Goal: Task Accomplishment & Management: Complete application form

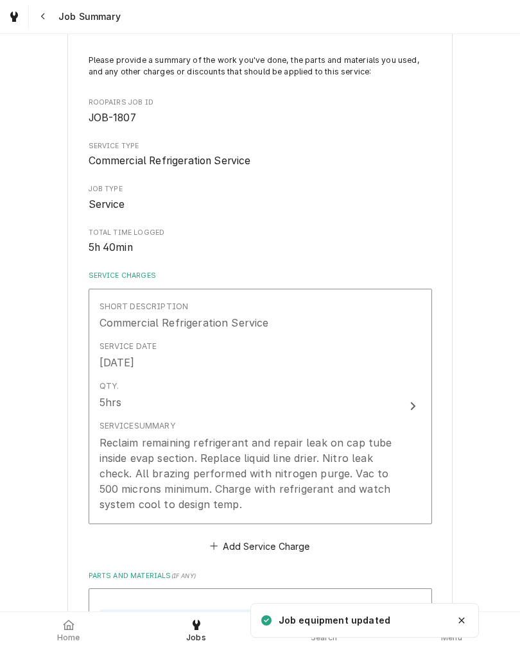
scroll to position [76, 0]
click at [119, 431] on div "Service Summary" at bounding box center [137, 426] width 76 height 12
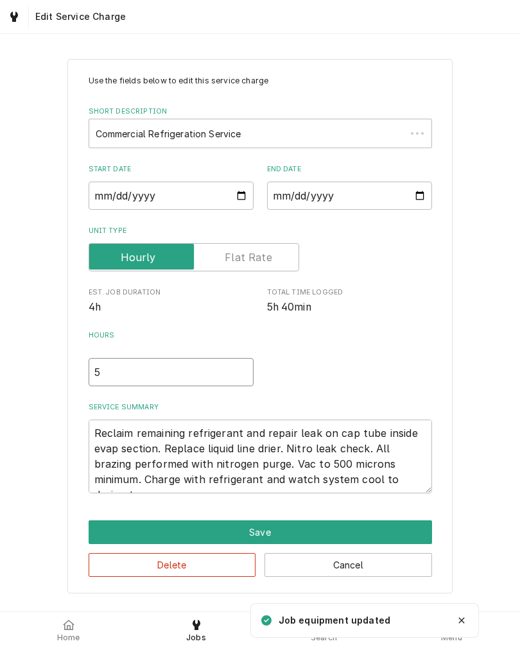
click at [108, 380] on input "5" at bounding box center [171, 372] width 165 height 28
type textarea "x"
type input "5.7"
type textarea "x"
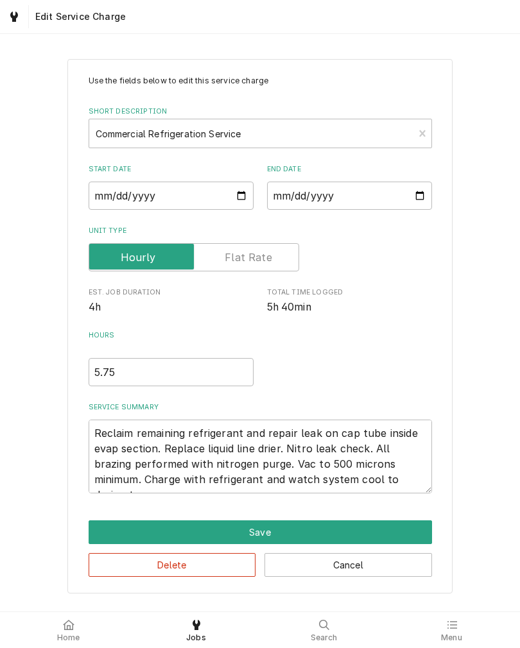
click at [43, 443] on div "Use the fields below to edit this service charge Short Description Commercial R…" at bounding box center [260, 325] width 520 height 557
click at [425, 480] on textarea "Reclaim remaining refrigerant and repair leak on cap tube inside evap section. …" at bounding box center [260, 457] width 343 height 74
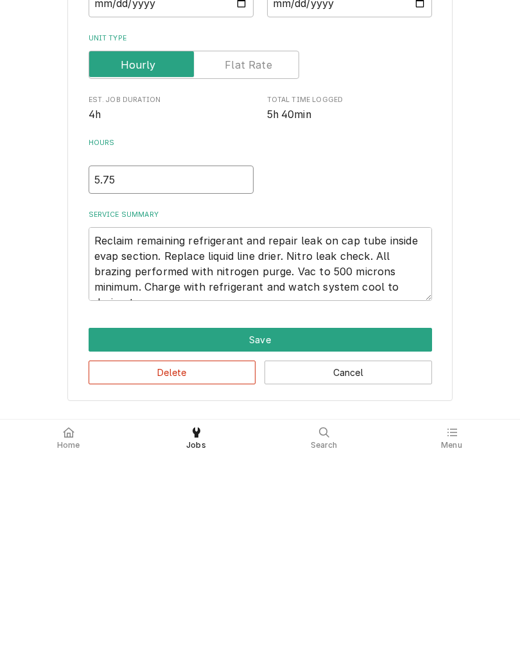
type input "5.75"
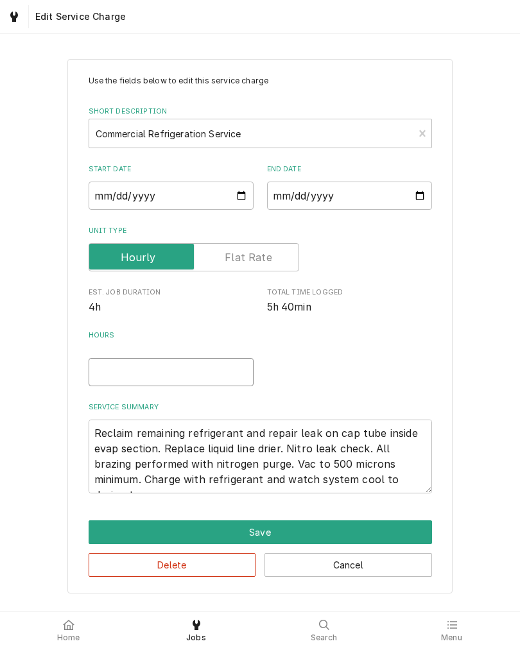
click at [196, 381] on input "Hours" at bounding box center [171, 372] width 165 height 28
click at [213, 380] on input "Hours" at bounding box center [171, 372] width 165 height 28
type textarea "x"
type input "5.75"
click at [423, 488] on textarea "Reclaim remaining refrigerant and repair leak on cap tube inside evap section. …" at bounding box center [260, 457] width 343 height 74
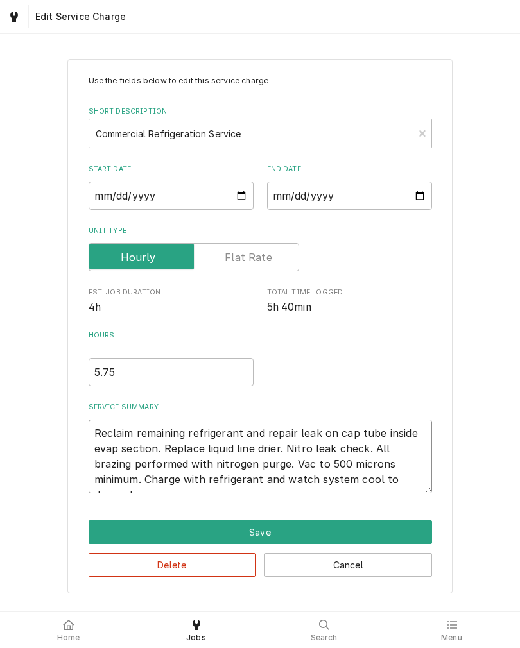
click at [420, 489] on textarea "Reclaim remaining refrigerant and repair leak on cap tube inside evap section. …" at bounding box center [260, 457] width 343 height 74
click at [130, 370] on input "5.75" at bounding box center [171, 372] width 165 height 28
click at [123, 372] on input "5.75" at bounding box center [171, 372] width 165 height 28
click at [118, 380] on input "5.75" at bounding box center [171, 372] width 165 height 28
click at [417, 491] on textarea "Reclaim remaining refrigerant and repair leak on cap tube inside evap section. …" at bounding box center [260, 457] width 343 height 74
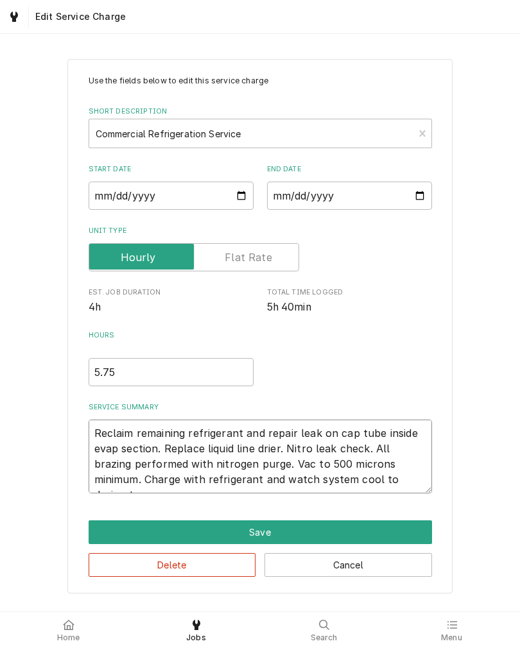
click at [139, 480] on textarea "Reclaim remaining refrigerant and repair leak on cap tube inside evap section. …" at bounding box center [260, 457] width 343 height 74
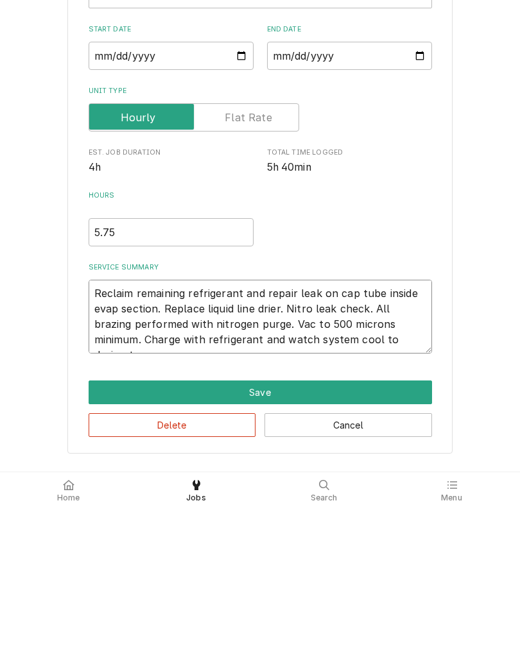
click at [423, 420] on textarea "Reclaim remaining refrigerant and repair leak on cap tube inside evap section. …" at bounding box center [260, 457] width 343 height 74
click at [343, 520] on button "Save" at bounding box center [260, 532] width 343 height 24
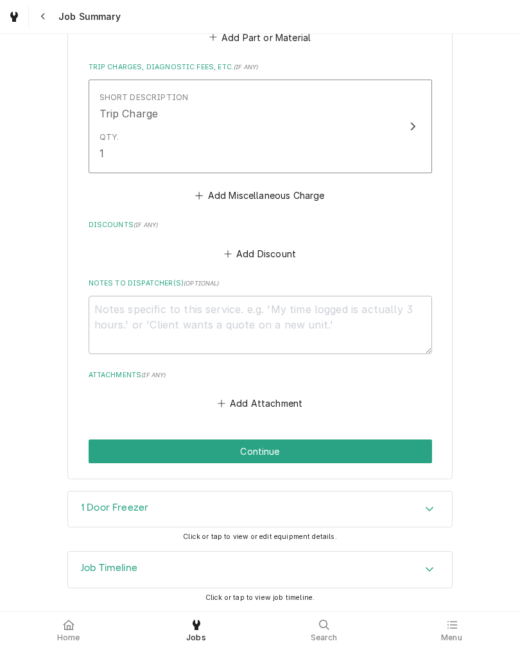
scroll to position [1837, 0]
click at [317, 443] on button "Continue" at bounding box center [260, 451] width 343 height 24
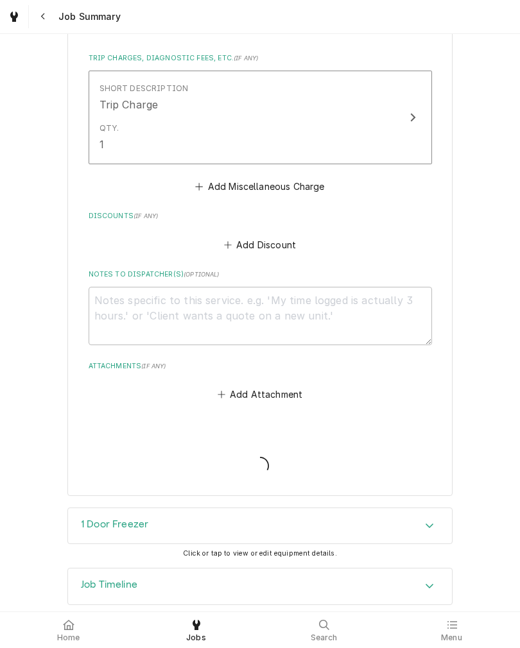
type textarea "x"
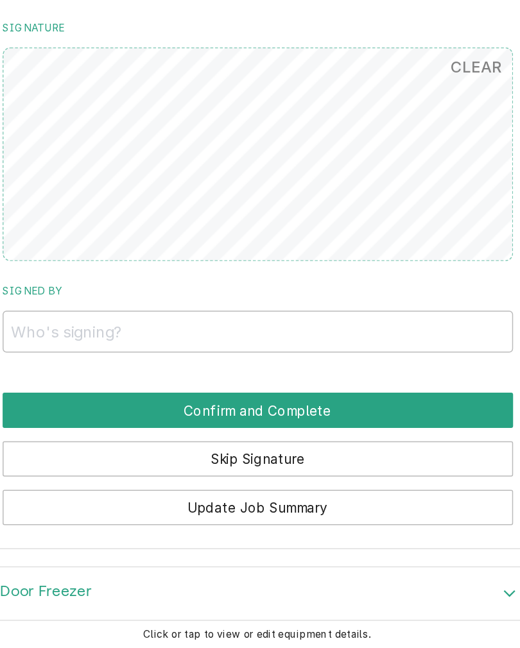
scroll to position [1652, 0]
click at [89, 319] on input "Signed By" at bounding box center [260, 333] width 343 height 28
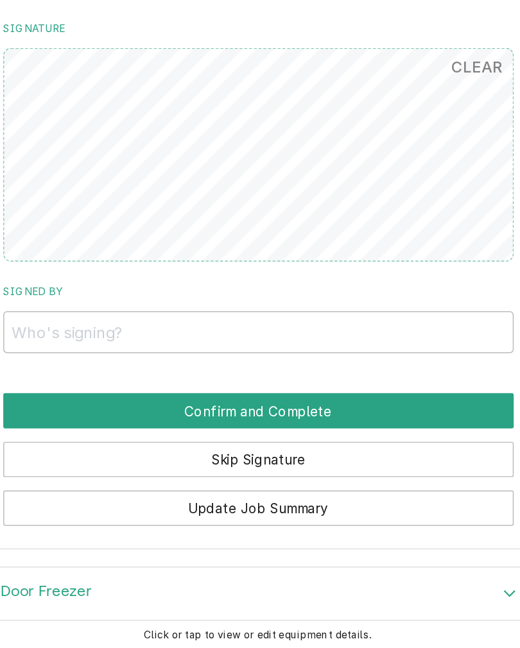
click at [382, 142] on button "CLEAR" at bounding box center [406, 155] width 49 height 26
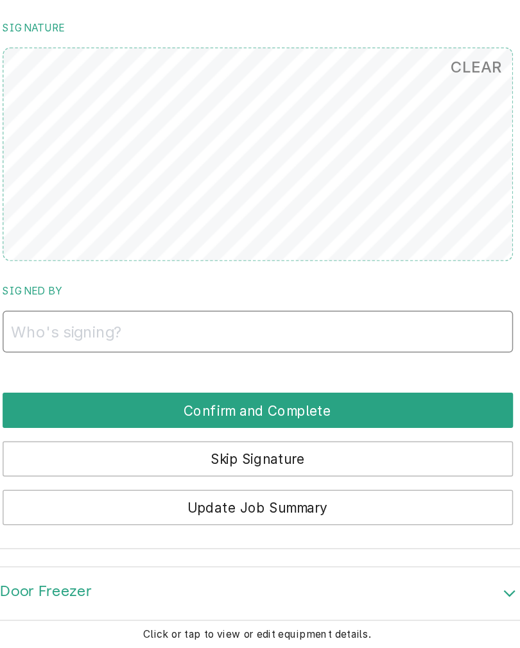
click at [89, 319] on input "Signed By" at bounding box center [260, 333] width 343 height 28
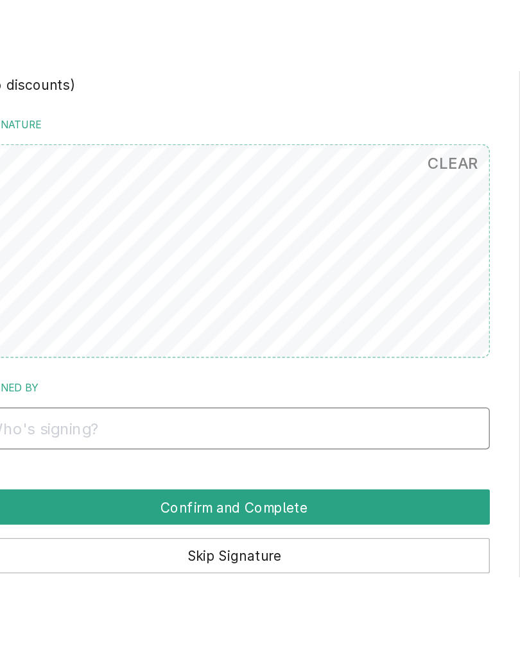
scroll to position [0, 0]
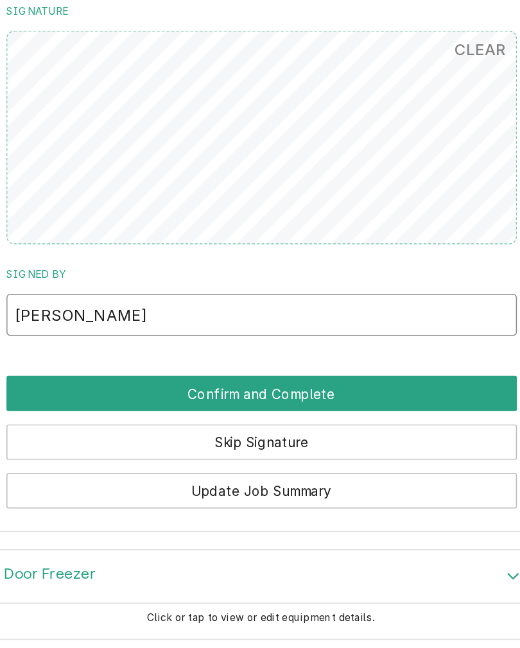
type input "Craig Tripp"
click at [89, 374] on button "Confirm and Complete" at bounding box center [260, 386] width 343 height 24
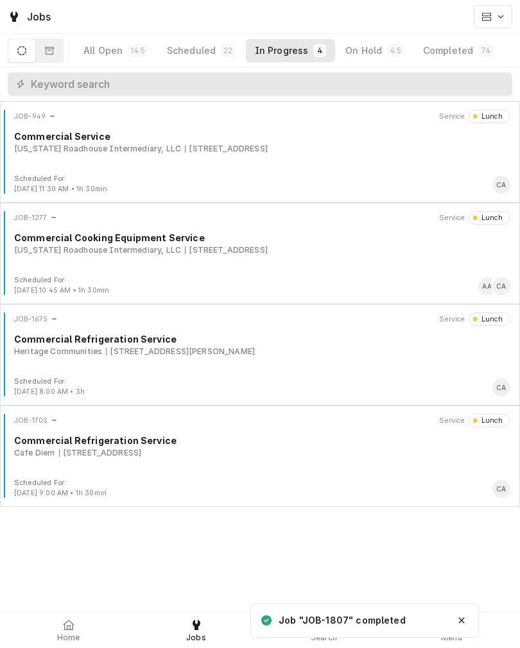
click at [432, 54] on div "Completed" at bounding box center [448, 50] width 50 height 13
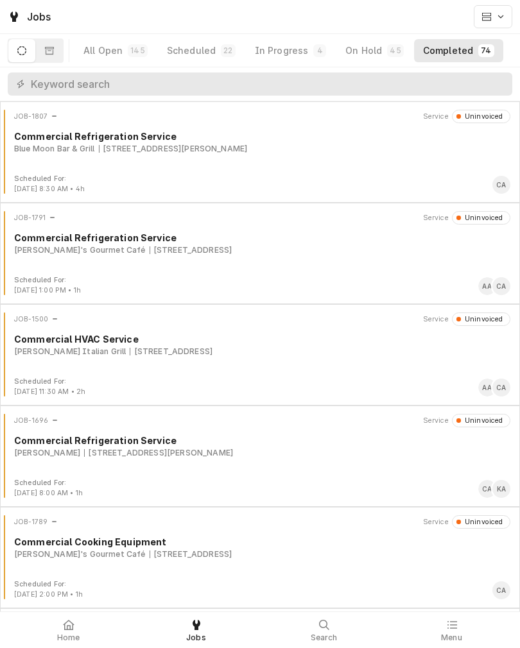
click at [259, 153] on div "Blue Moon Bar & Grill 312 Front St, Neola, IA 51559" at bounding box center [262, 149] width 496 height 12
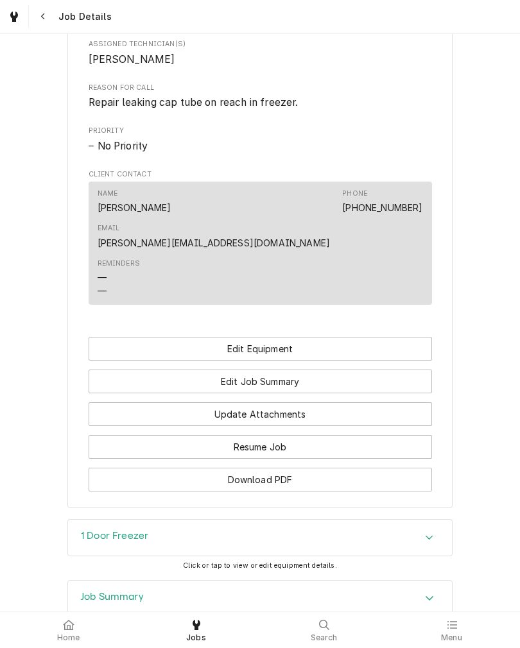
scroll to position [580, 0]
click at [357, 370] on button "Edit Job Summary" at bounding box center [260, 381] width 343 height 24
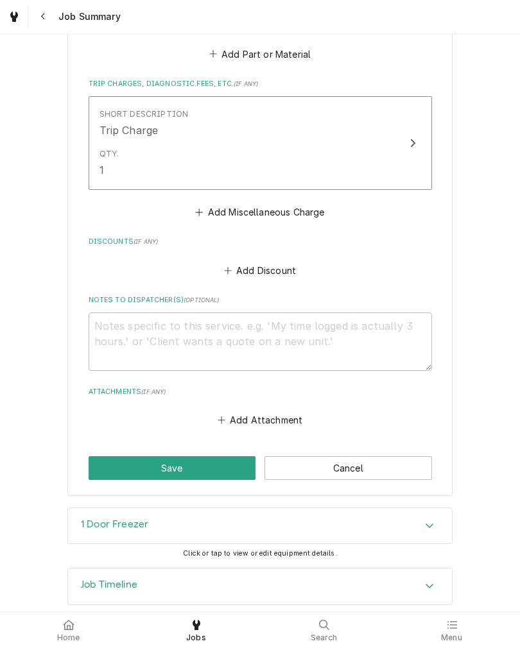
scroll to position [1818, 0]
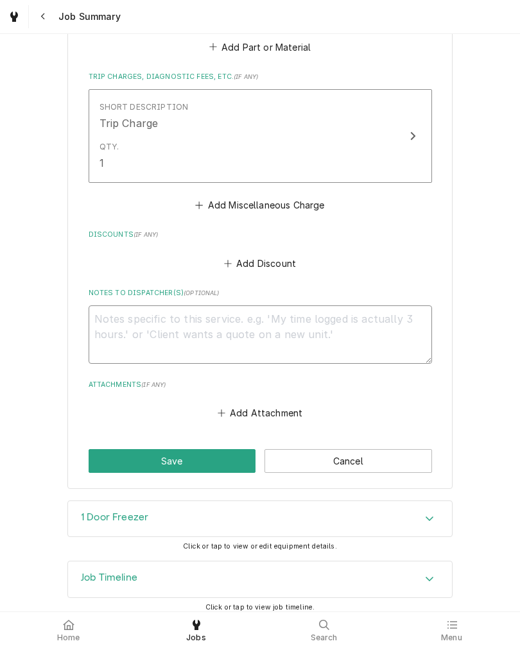
click at [131, 342] on textarea "Notes to Dispatcher(s) ( optional )" at bounding box center [260, 334] width 343 height 58
type textarea "x"
type textarea "C"
type textarea "x"
type textarea "Ch"
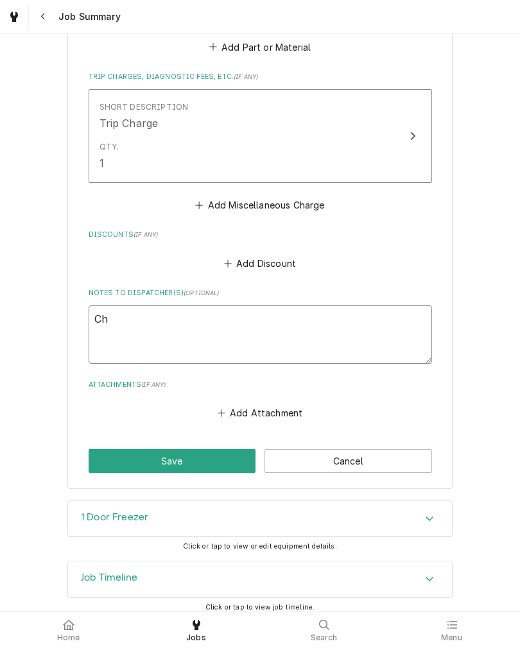
type textarea "x"
type textarea "Che"
type textarea "x"
type textarea "Chec"
type textarea "x"
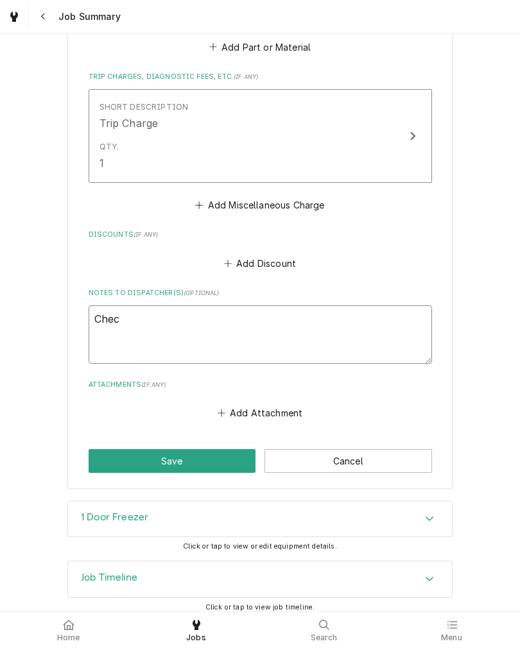
type textarea "Check"
type textarea "x"
type textarea "Check"
type textarea "x"
type textarea "Check C"
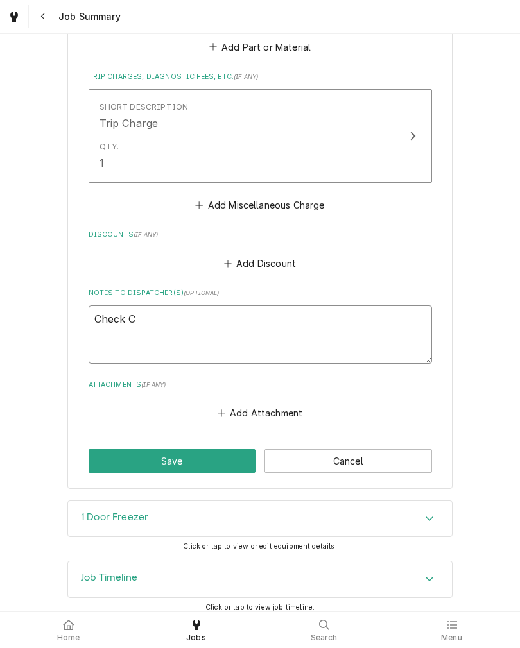
type textarea "x"
type textarea "Check Co"
type textarea "x"
type textarea "Check Col"
type textarea "x"
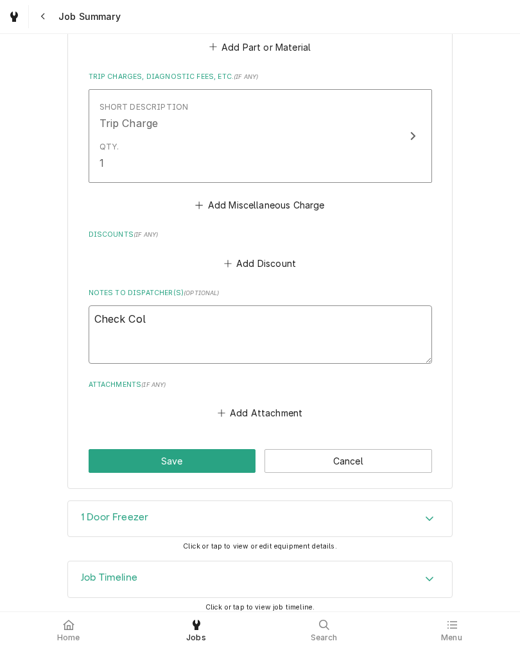
type textarea "Check Coll"
type textarea "x"
type textarea "Check Colle"
type textarea "x"
type textarea "Check Collec"
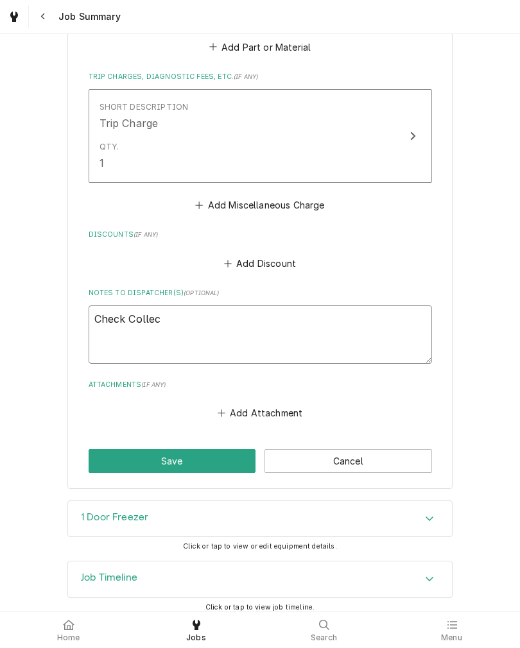
type textarea "x"
type textarea "Check Collect"
type textarea "x"
type textarea "Check Collecte"
type textarea "x"
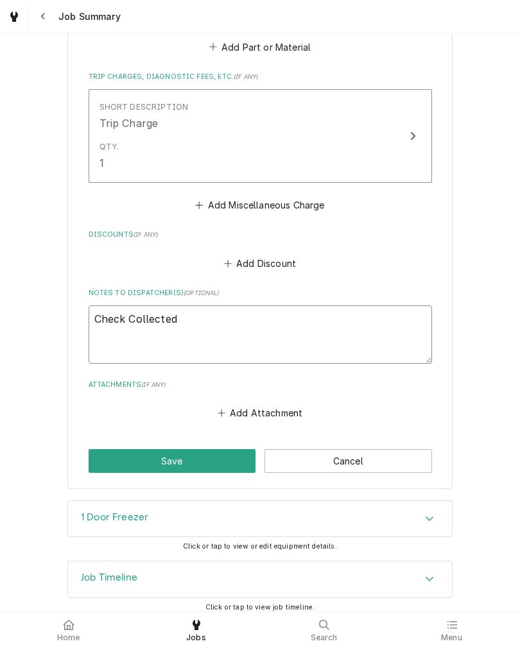
type textarea "Check Collected"
click at [105, 469] on button "Save" at bounding box center [172, 461] width 167 height 24
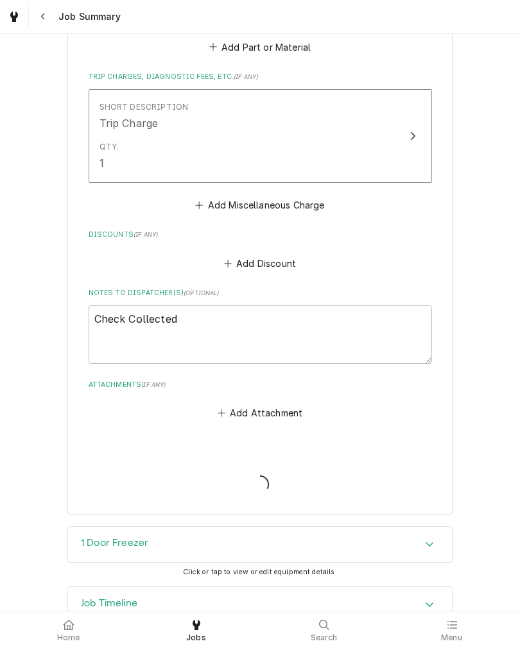
type textarea "x"
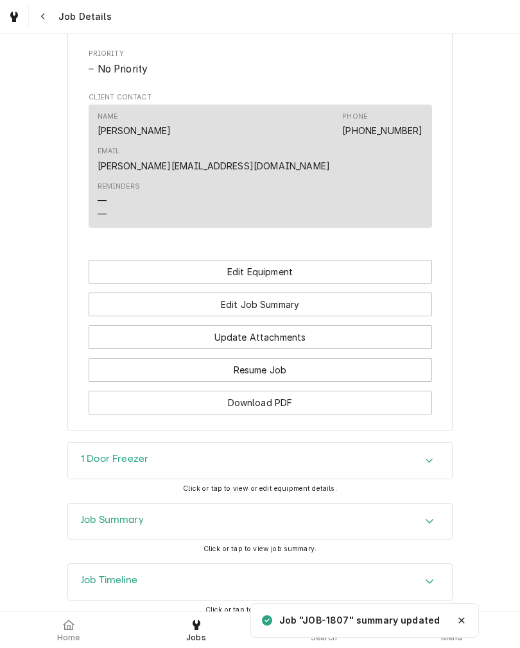
scroll to position [652, 0]
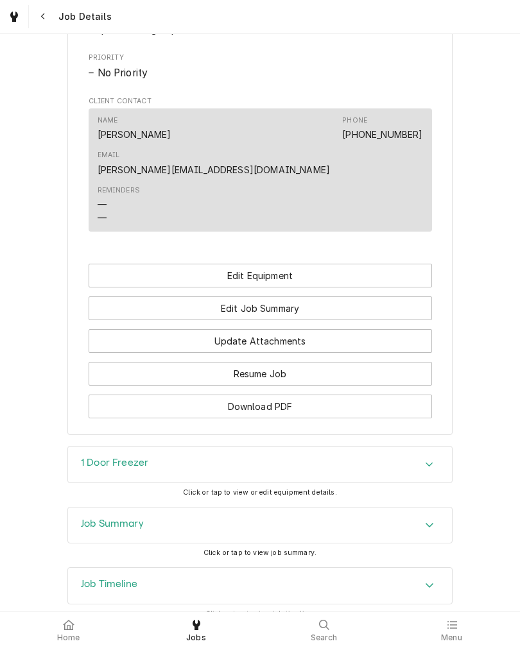
click at [137, 306] on button "Edit Job Summary" at bounding box center [260, 308] width 343 height 24
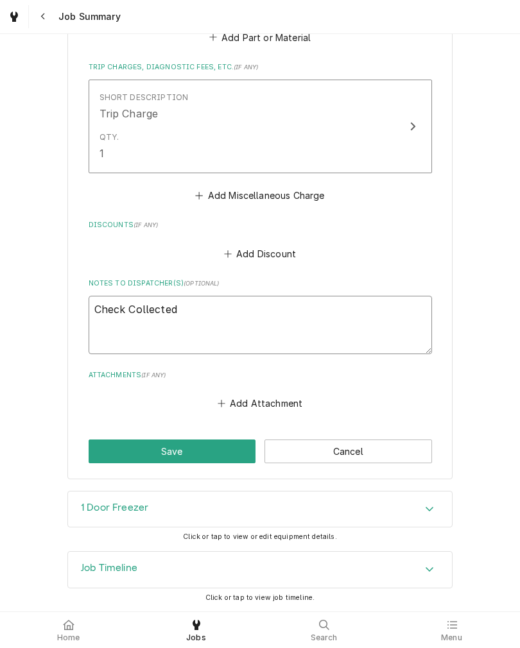
click at [223, 319] on textarea "Check Collected" at bounding box center [260, 325] width 343 height 58
type textarea "x"
type textarea "Check Collected"
type textarea "x"
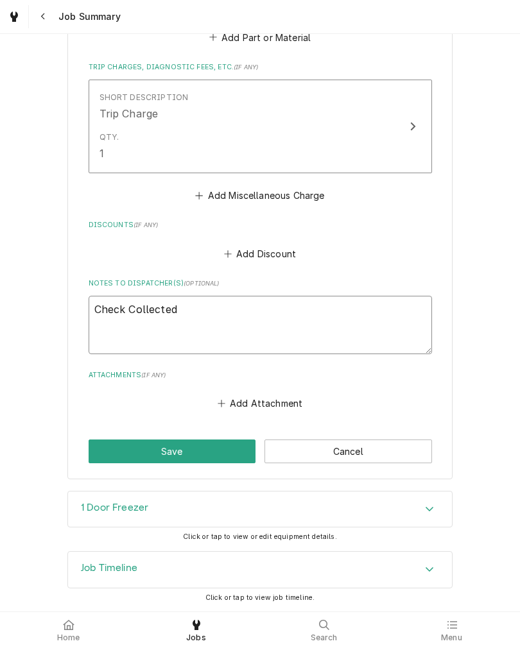
type textarea "Check Collected 7"
type textarea "x"
type textarea "Check Collected"
type textarea "x"
type textarea "Check Collected $"
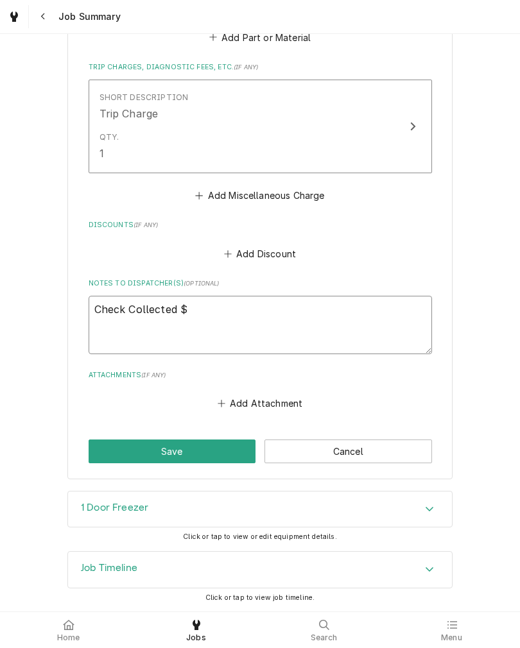
type textarea "x"
type textarea "Check Collected $7"
type textarea "x"
type textarea "Check Collected $72"
type textarea "x"
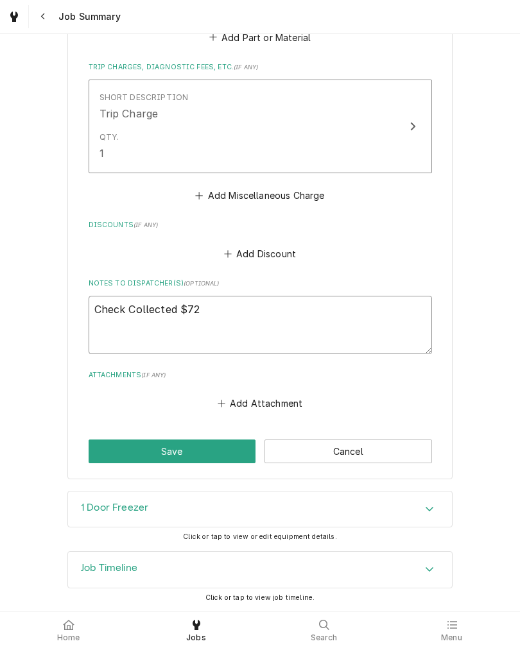
type textarea "Check Collected $721"
type textarea "x"
type textarea "Check Collected $721."
type textarea "x"
type textarea "Check Collected $721.8"
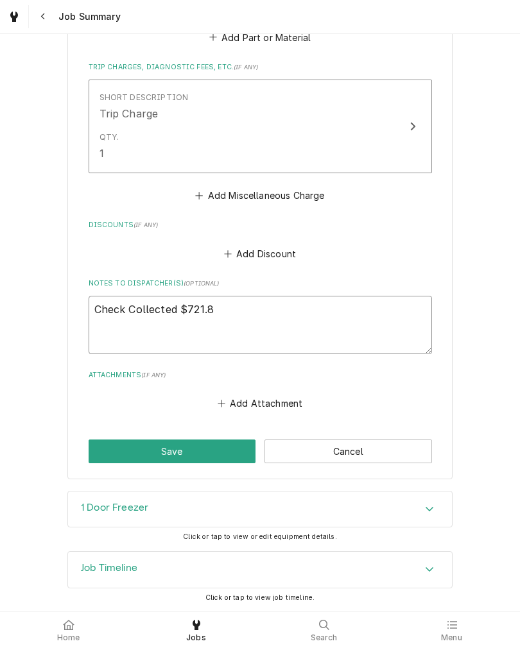
type textarea "x"
type textarea "Check Collected $721.80"
click at [268, 311] on textarea "Check Collected $721.80" at bounding box center [260, 325] width 343 height 58
click at [177, 301] on textarea "Check Collected $721.80" at bounding box center [260, 325] width 343 height 58
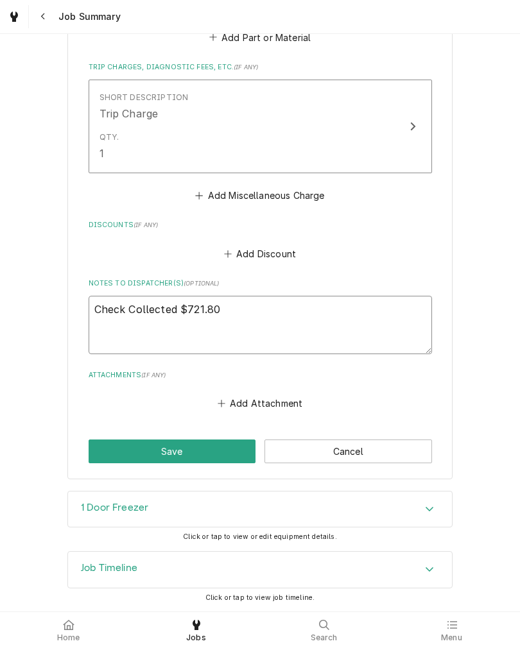
click at [176, 304] on textarea "Check Collected $721.80" at bounding box center [260, 325] width 343 height 58
type textarea "x"
type textarea "Check Collected 9$721.80"
type textarea "x"
type textarea "Check Collected 9/$721.80"
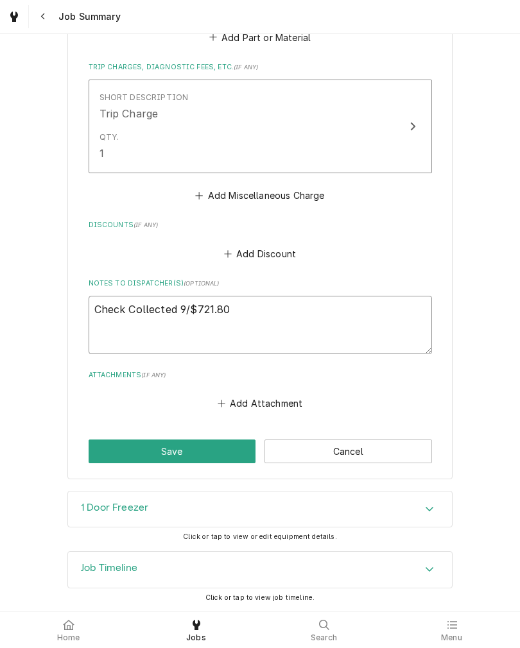
type textarea "x"
type textarea "Check Collected 9/1$721.80"
type textarea "x"
type textarea "Check Collected 9/11$721.80"
type textarea "x"
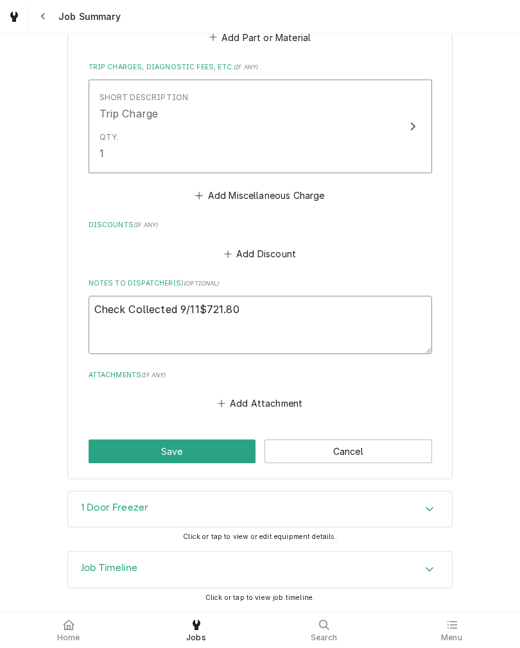
type textarea "Check Collected 9/11/$721.80"
type textarea "x"
type textarea "Check Collected 9/11/2$721.80"
type textarea "x"
type textarea "Check Collected 9/11/25$721.80"
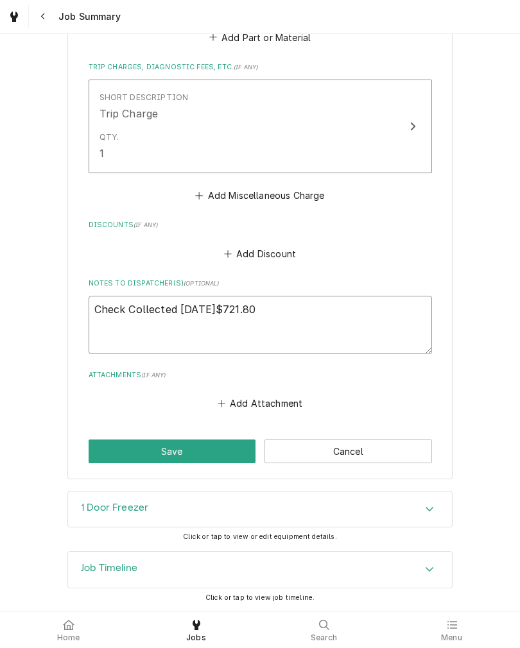
type textarea "x"
type textarea "Check Collected 9/11/25 $721.80"
click at [103, 447] on button "Save" at bounding box center [172, 451] width 167 height 24
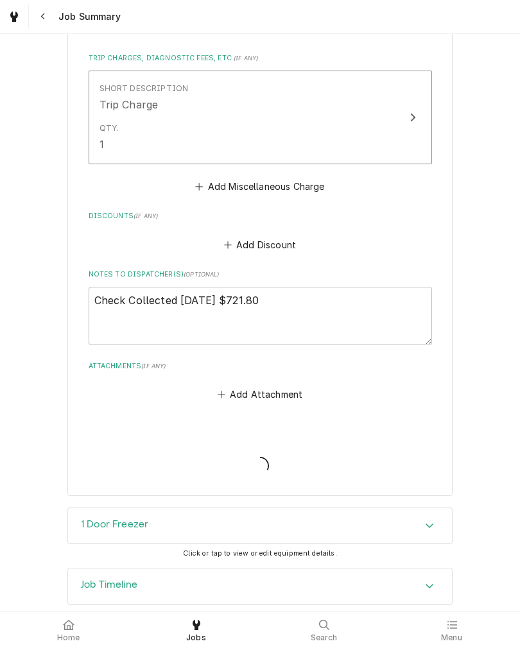
type textarea "x"
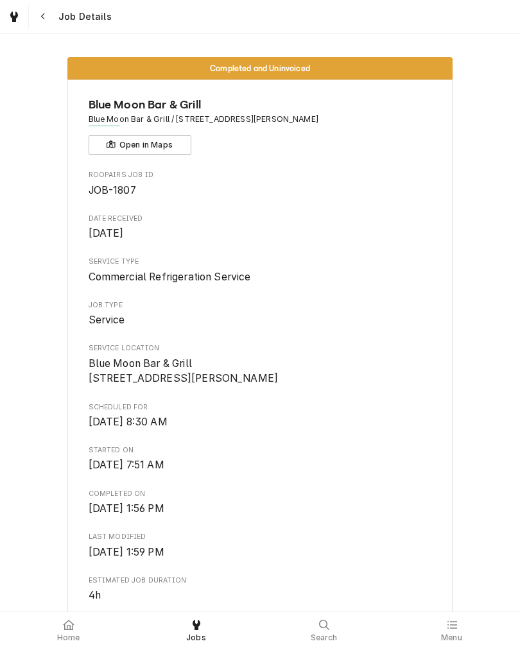
click at [97, 353] on span "Service Location" at bounding box center [260, 348] width 343 height 10
click at [344, 386] on span "Blue Moon Bar & Grill [STREET_ADDRESS][PERSON_NAME]" at bounding box center [260, 371] width 343 height 30
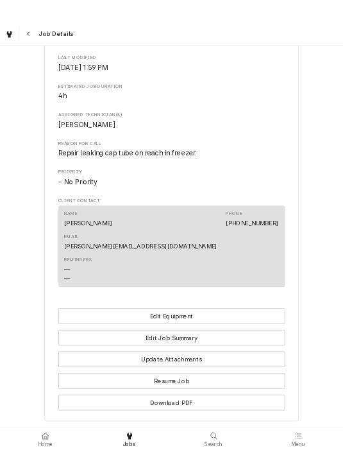
scroll to position [486, 0]
